Goal: Information Seeking & Learning: Check status

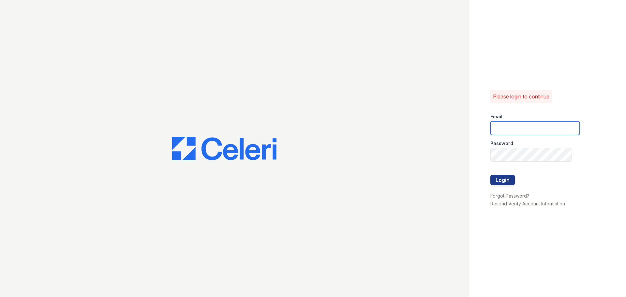
click at [541, 130] on input "email" at bounding box center [534, 128] width 89 height 14
click at [515, 121] on input "email" at bounding box center [534, 128] width 89 height 14
click at [522, 128] on input "email" at bounding box center [534, 128] width 89 height 14
click at [525, 130] on input "email" at bounding box center [534, 128] width 89 height 14
click at [531, 123] on input "email" at bounding box center [534, 128] width 89 height 14
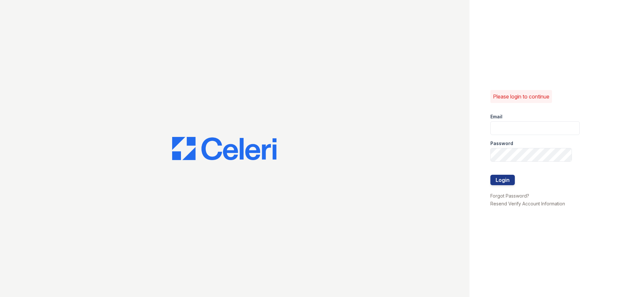
click at [529, 136] on div "Password" at bounding box center [534, 141] width 89 height 13
click at [521, 124] on input "email" at bounding box center [534, 128] width 89 height 14
click at [501, 119] on label "Email" at bounding box center [496, 116] width 12 height 7
click at [500, 125] on input "email" at bounding box center [534, 128] width 89 height 14
click at [541, 133] on input "email" at bounding box center [534, 128] width 89 height 14
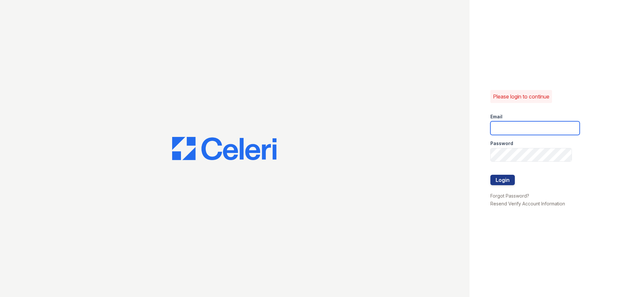
type input "[EMAIL_ADDRESS][DOMAIN_NAME]"
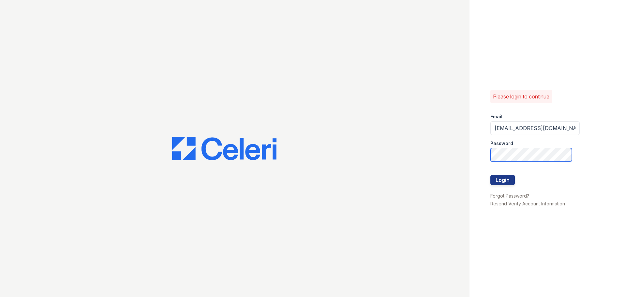
click at [490, 175] on button "Login" at bounding box center [502, 180] width 24 height 10
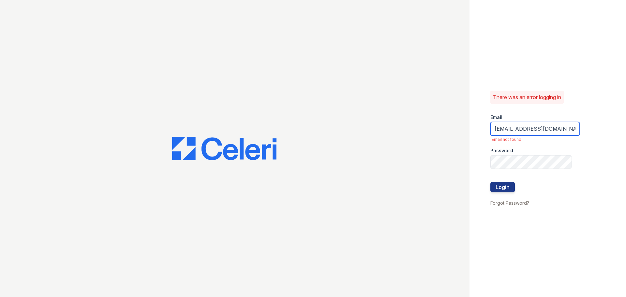
drag, startPoint x: 562, startPoint y: 128, endPoint x: 438, endPoint y: 123, distance: 124.2
click at [446, 130] on div "There was an error logging in Email jjohnson@trinity-pm.com Email not found Pas…" at bounding box center [313, 148] width 626 height 297
paste input "renewannarbor"
type input "renewannarbor@trinity-pm.com"
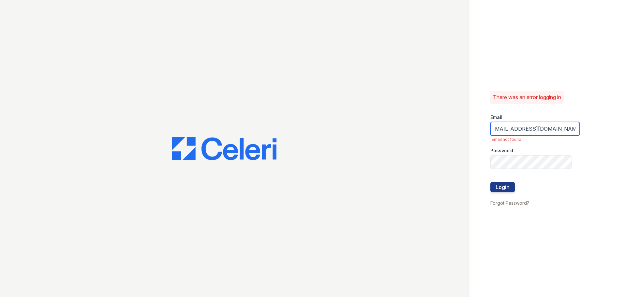
scroll to position [0, 0]
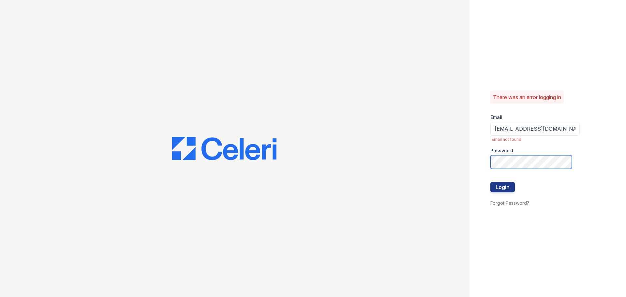
click at [490, 182] on button "Login" at bounding box center [502, 187] width 24 height 10
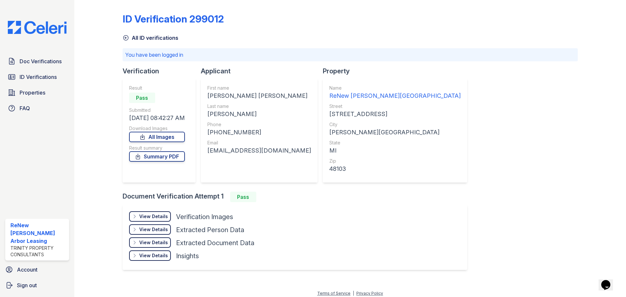
drag, startPoint x: 387, startPoint y: 20, endPoint x: 387, endPoint y: 24, distance: 4.2
click at [387, 23] on div "ID Verification 299012" at bounding box center [350, 21] width 455 height 17
click at [30, 77] on span "ID Verifications" at bounding box center [38, 77] width 37 height 8
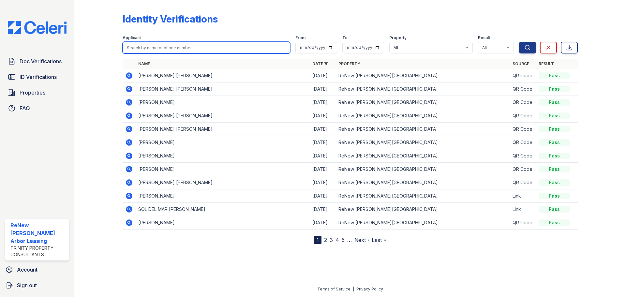
click at [140, 46] on input "search" at bounding box center [206, 48] width 167 height 12
type input "jennifer"
click at [519, 42] on button "Search" at bounding box center [527, 48] width 17 height 12
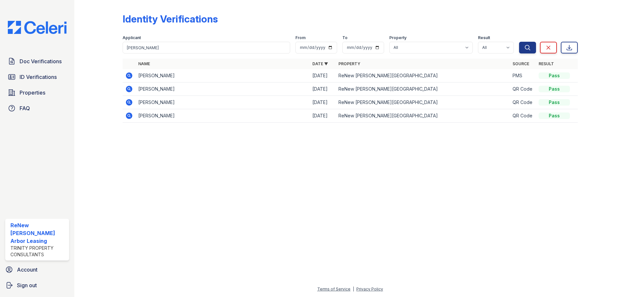
click at [129, 76] on icon at bounding box center [129, 76] width 8 height 8
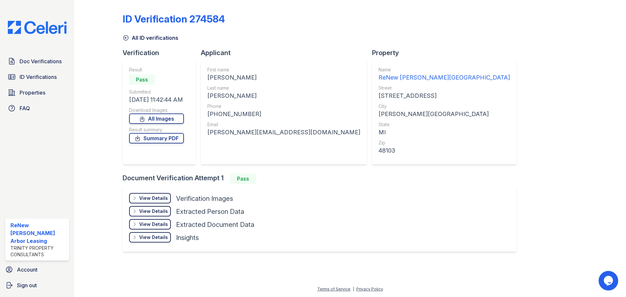
drag, startPoint x: 158, startPoint y: 137, endPoint x: 107, endPoint y: 121, distance: 53.3
click at [102, 119] on div at bounding box center [104, 132] width 38 height 258
click at [167, 139] on link "Summary PDF" at bounding box center [156, 138] width 55 height 10
click at [164, 120] on link "All Images" at bounding box center [156, 118] width 55 height 10
